Goal: Navigation & Orientation: Find specific page/section

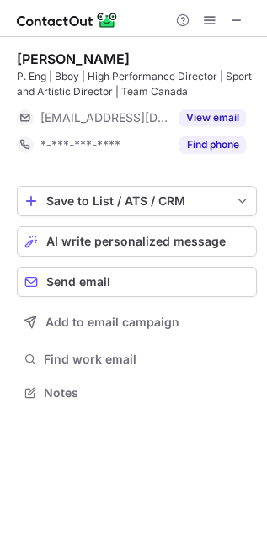
scroll to position [380, 267]
